Goal: Browse casually: Explore the website without a specific task or goal

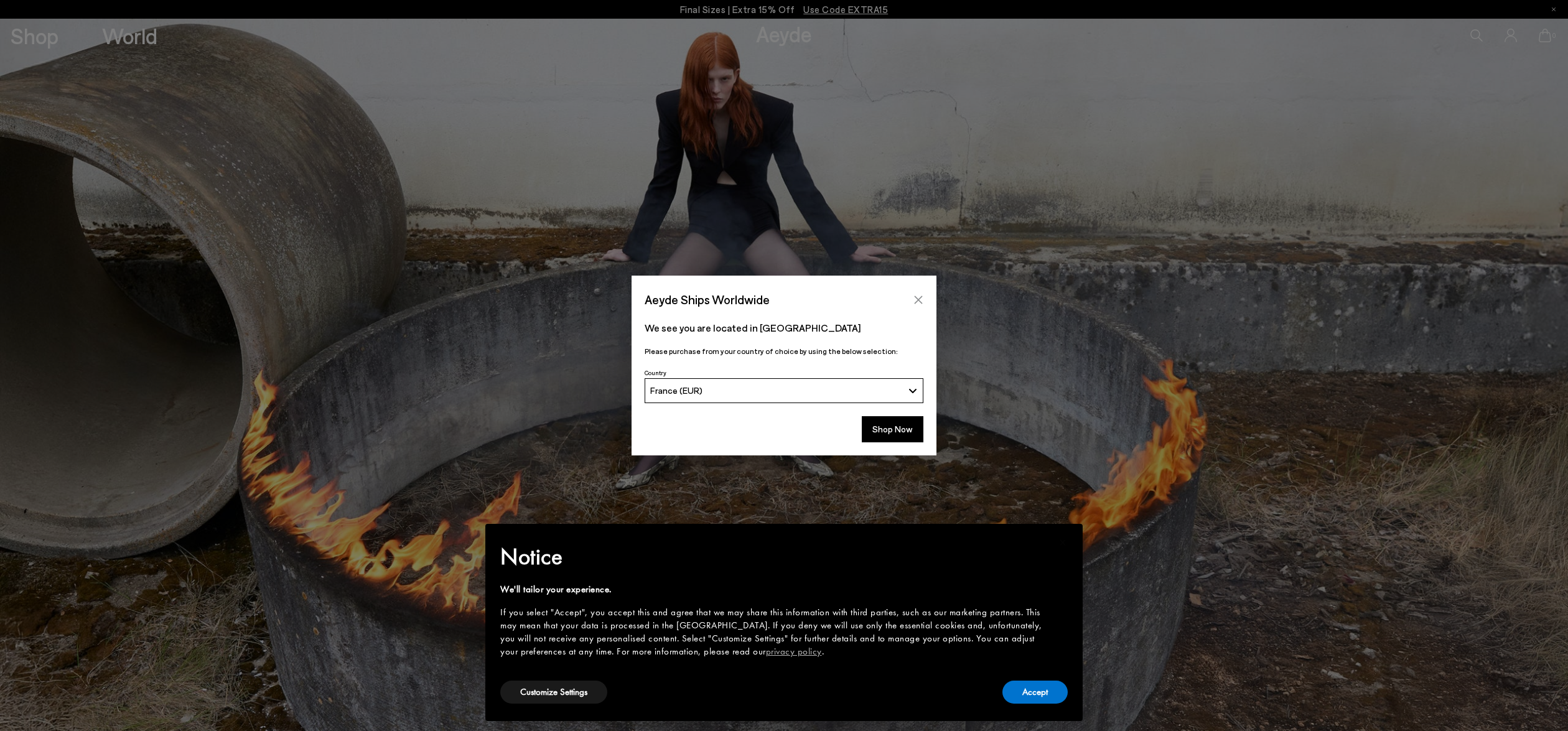
click at [916, 295] on icon "Close" at bounding box center [918, 299] width 10 height 10
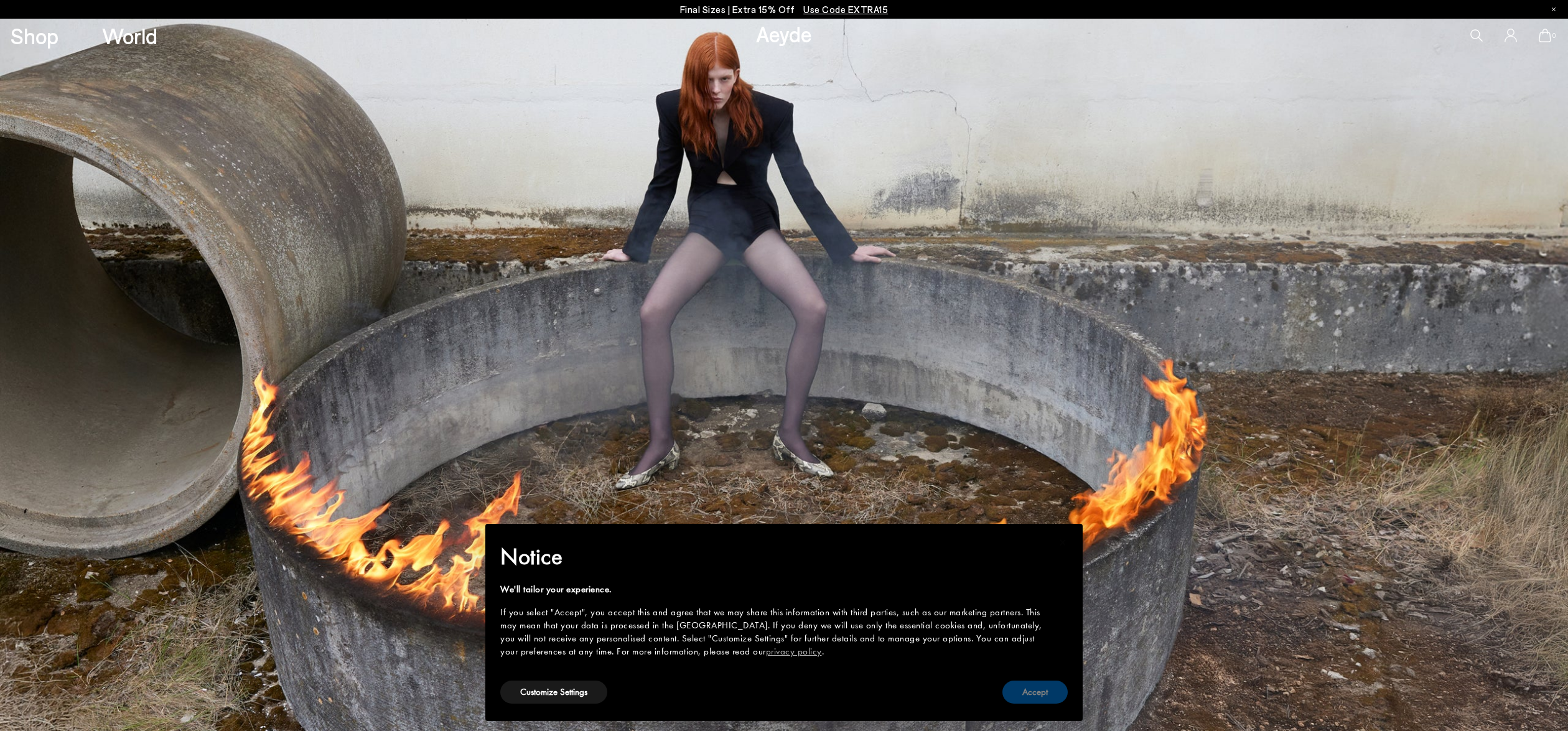
click at [1030, 701] on button "Accept" at bounding box center [1035, 692] width 65 height 23
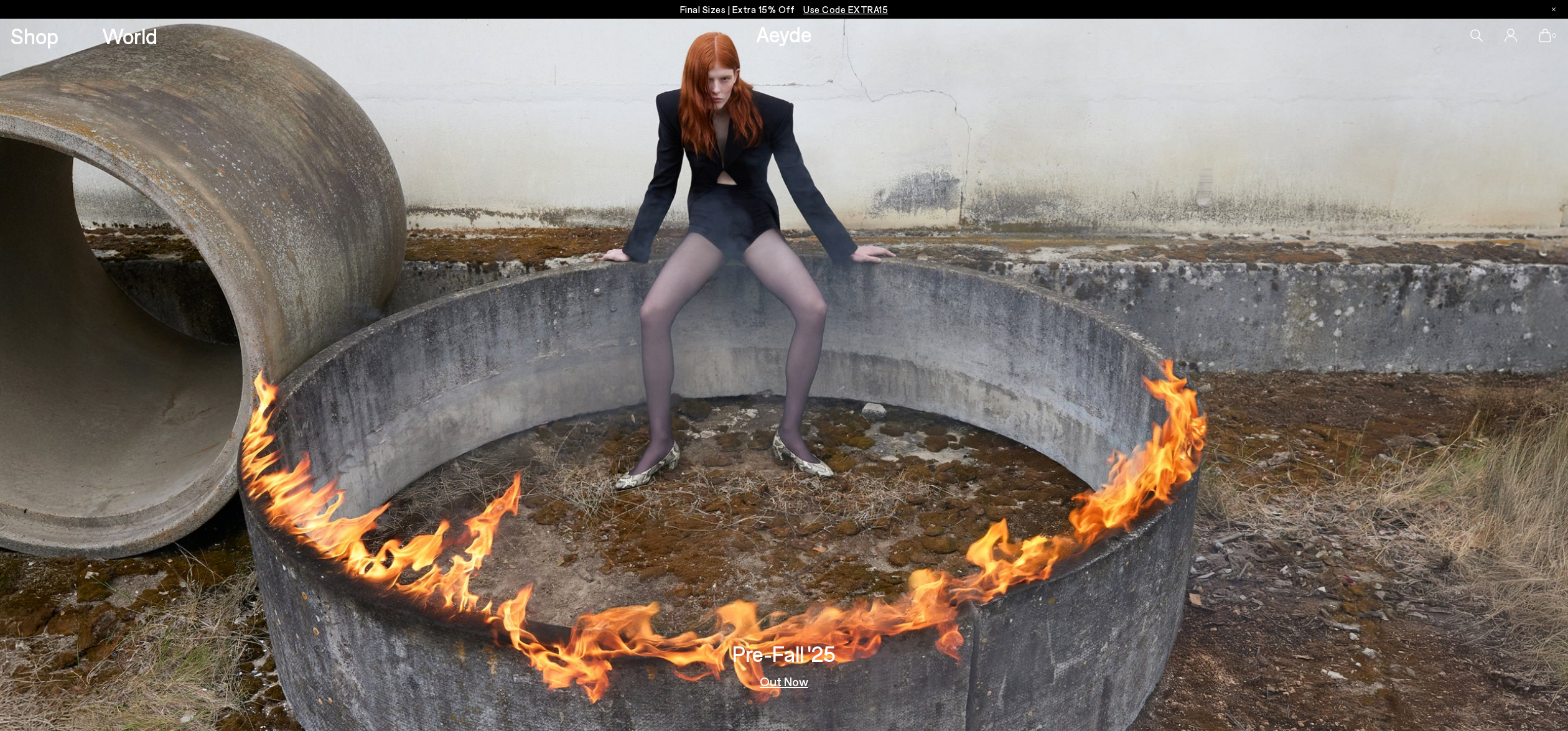
click at [772, 9] on p "Final Sizes | Extra 15% Off Use Code EXTRA15" at bounding box center [784, 10] width 208 height 15
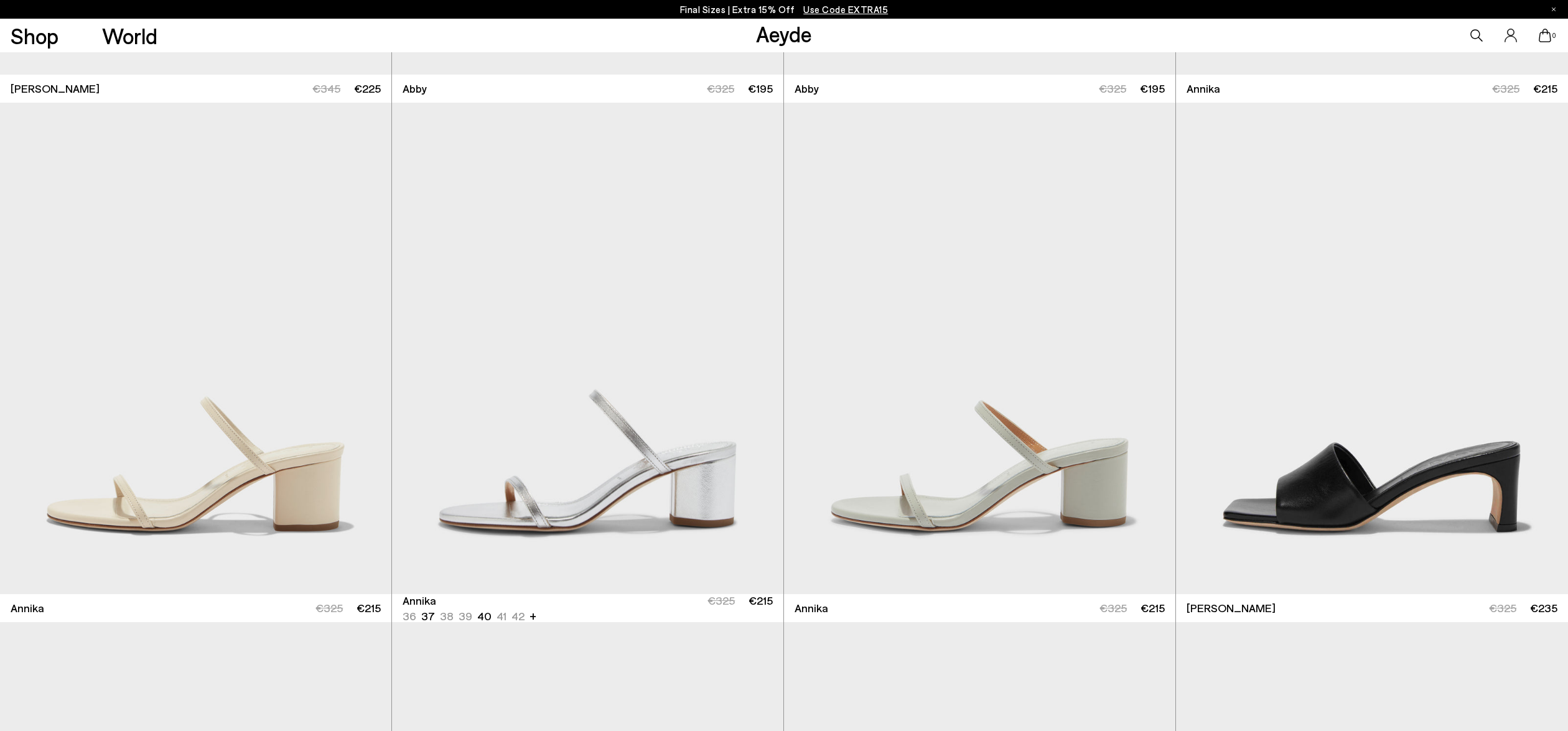
scroll to position [1481, 0]
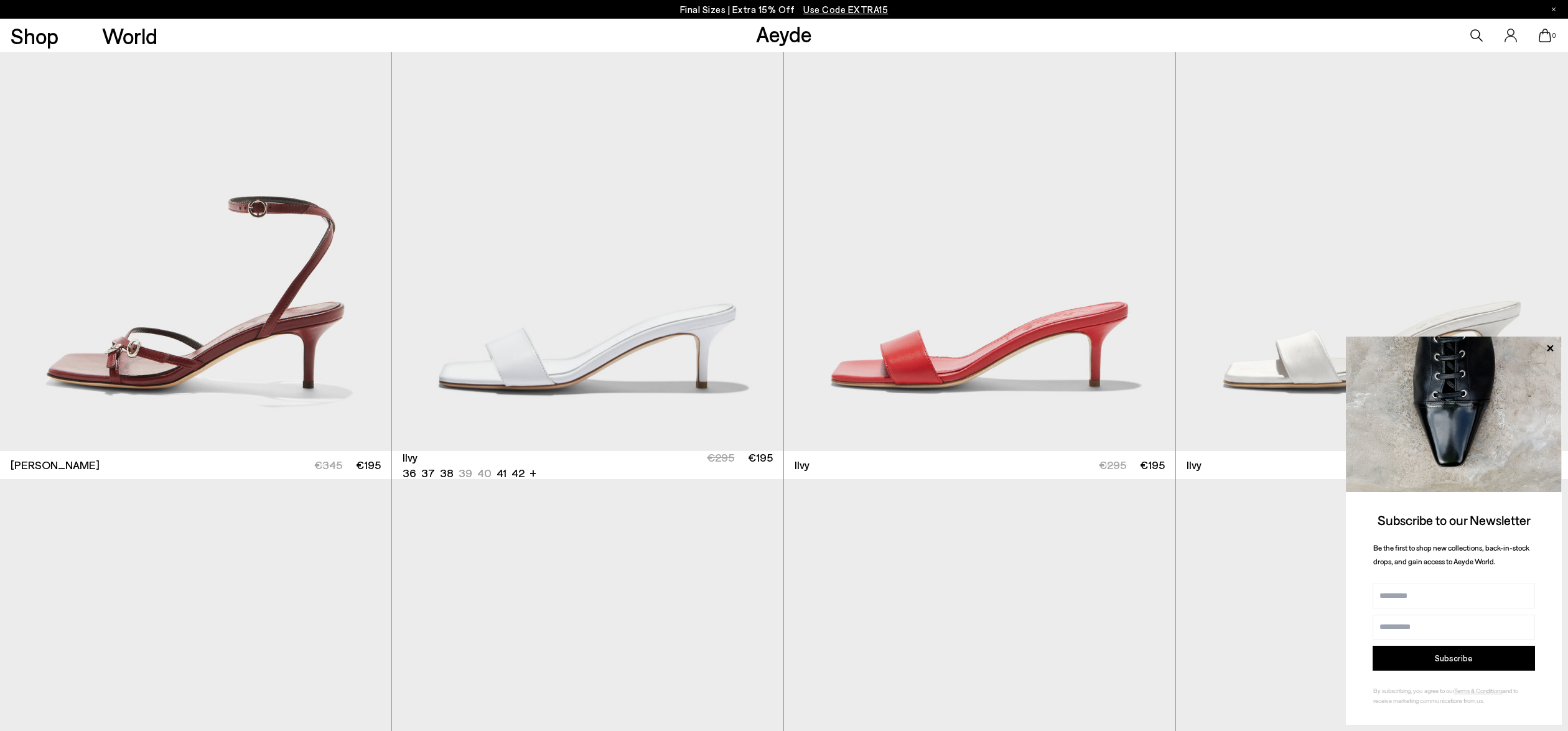
scroll to position [2661, 0]
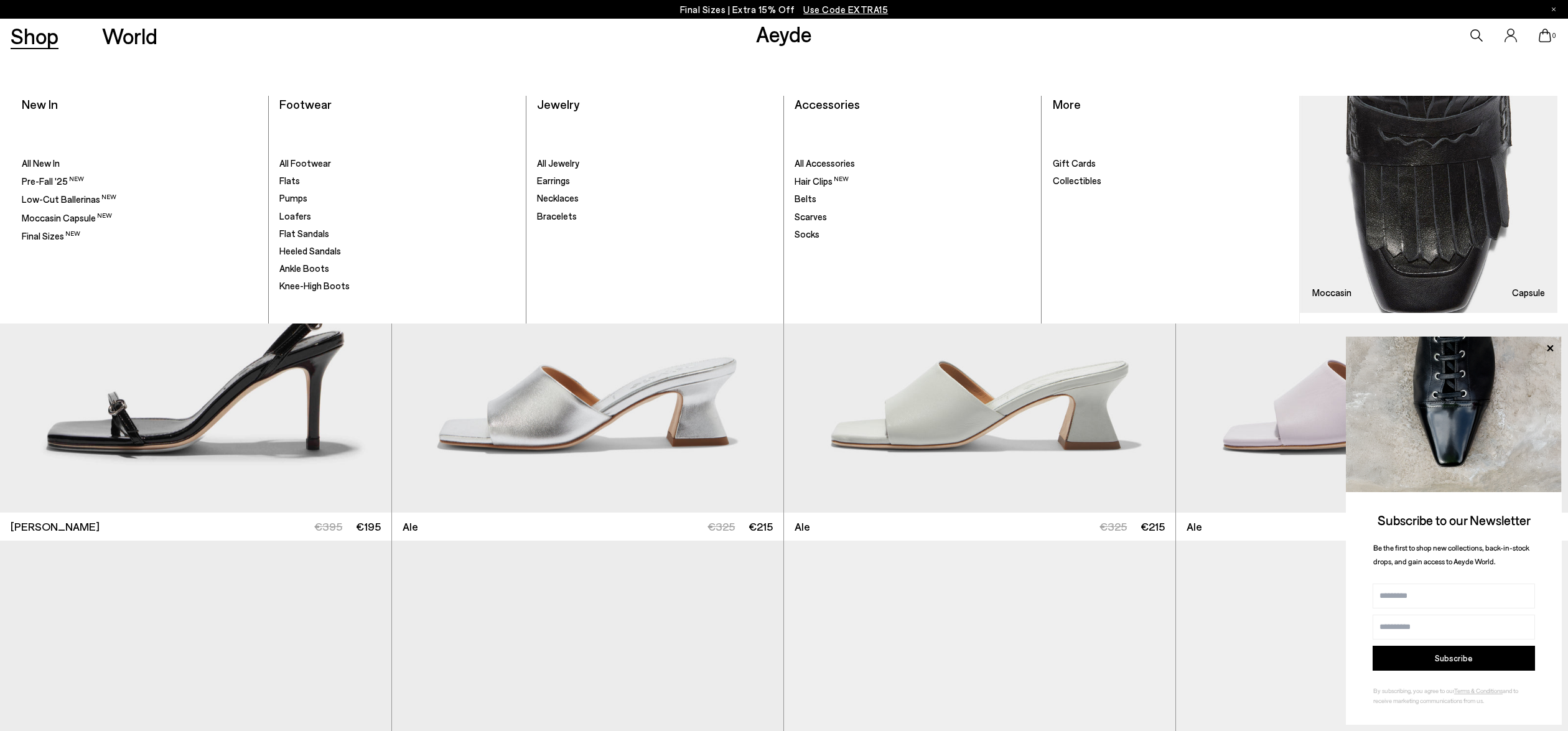
scroll to position [4158, 0]
click at [33, 166] on span "All New In" at bounding box center [41, 162] width 38 height 11
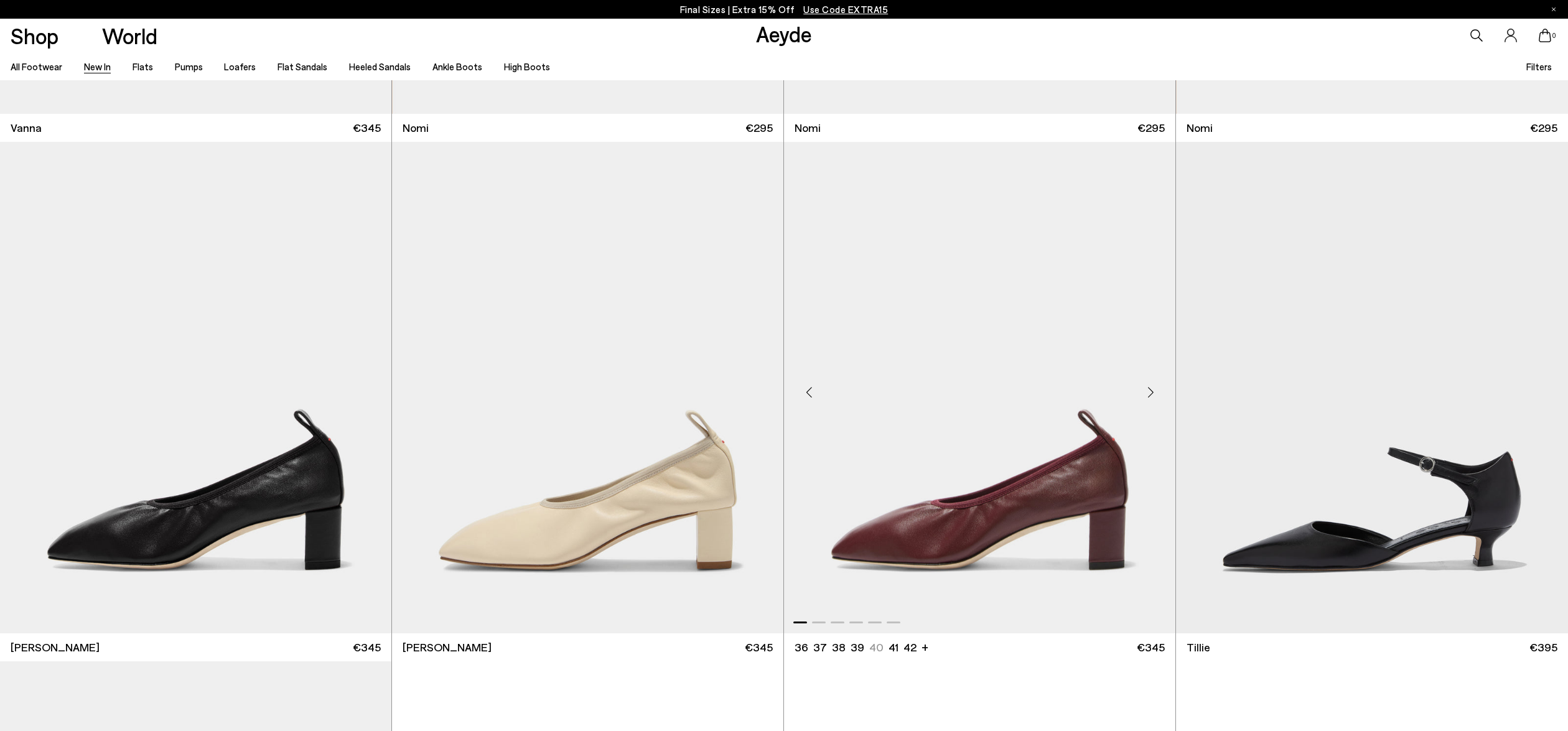
scroll to position [3582, 0]
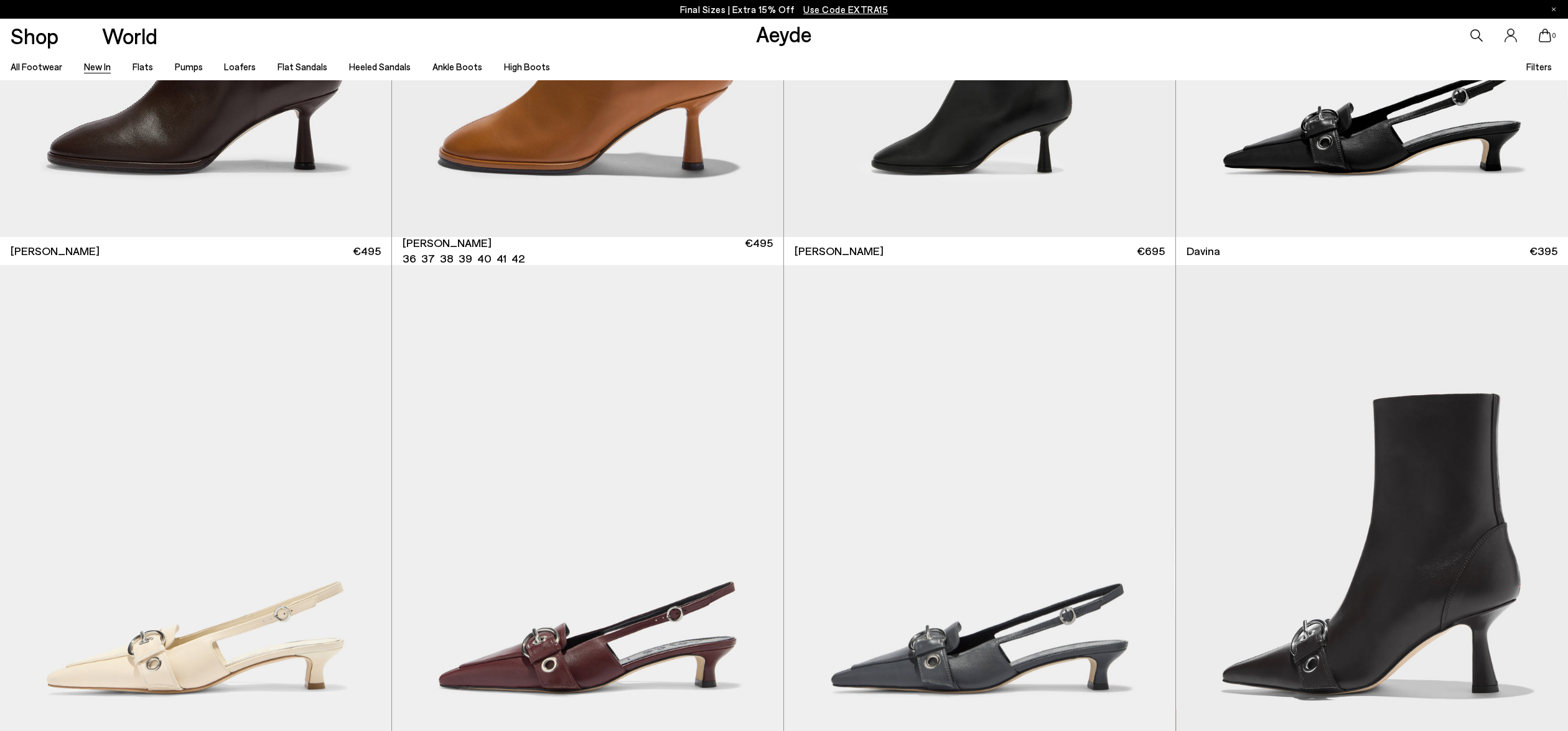
scroll to position [6051, 0]
